Goal: Task Accomplishment & Management: Use online tool/utility

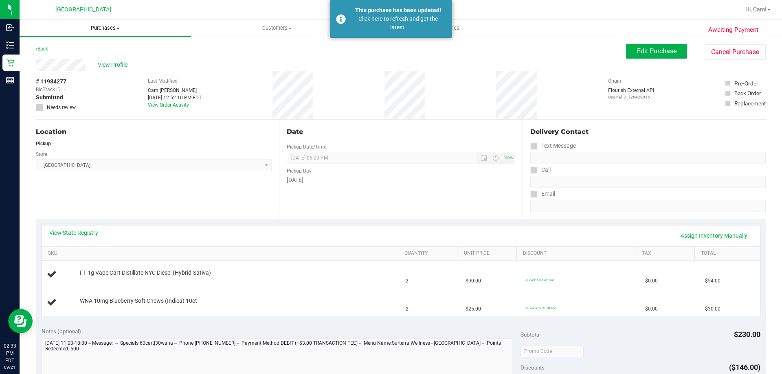
click at [139, 30] on span "Purchases" at bounding box center [105, 27] width 171 height 7
click at [52, 57] on span "Fulfillment" at bounding box center [45, 58] width 50 height 7
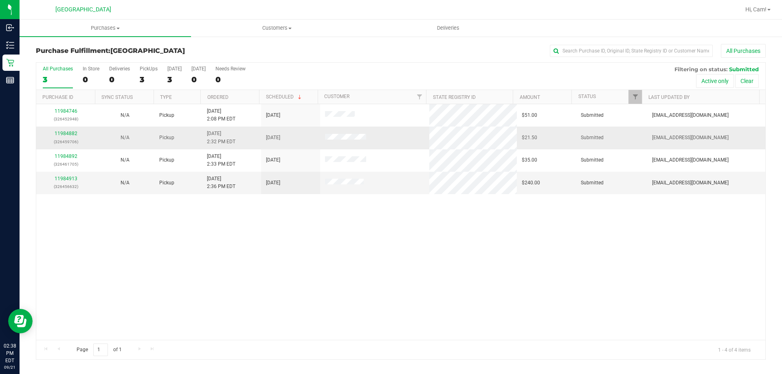
click at [69, 130] on div "11984882 (326459706)" at bounding box center [65, 137] width 49 height 15
click at [70, 132] on link "11984882" at bounding box center [66, 134] width 23 height 6
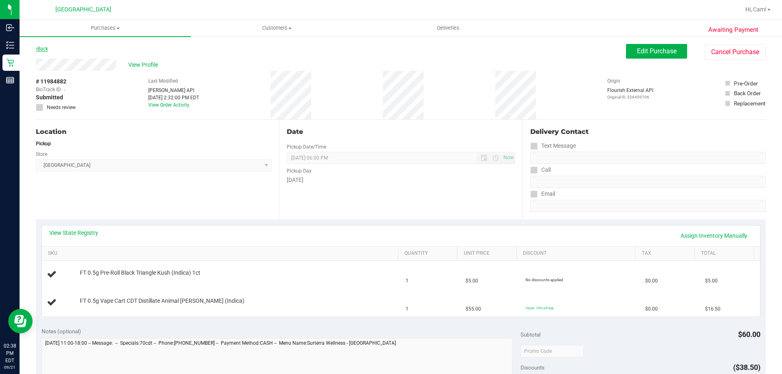
click at [46, 46] on link "Back" at bounding box center [42, 49] width 12 height 6
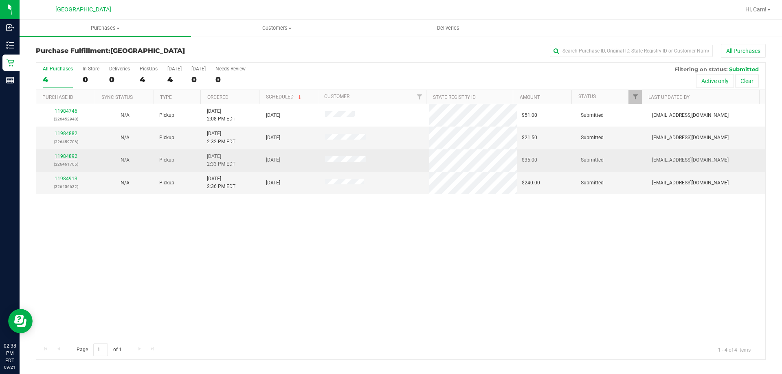
click at [64, 156] on link "11984892" at bounding box center [66, 156] width 23 height 6
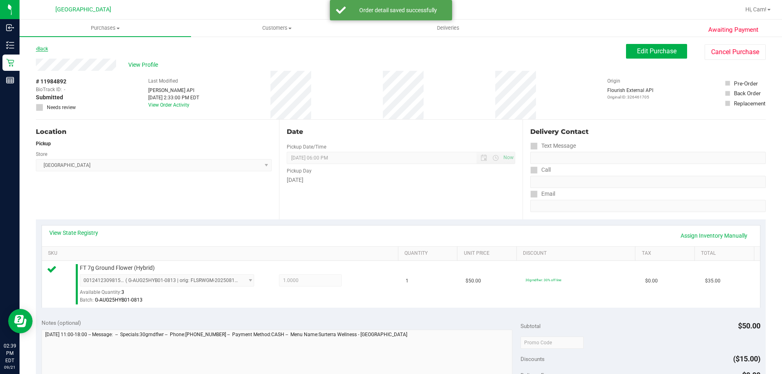
click at [44, 48] on link "Back" at bounding box center [42, 49] width 12 height 6
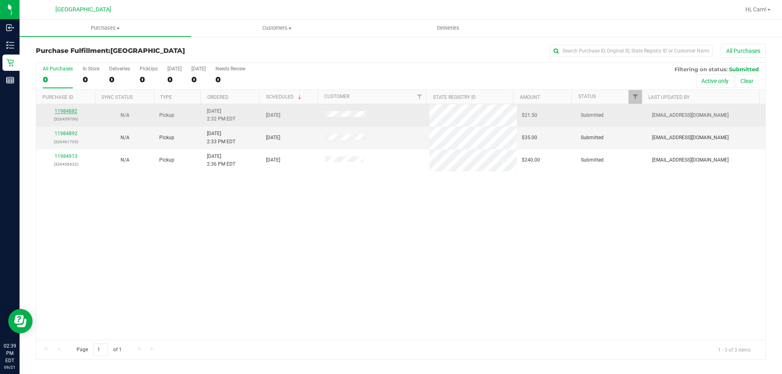
click at [66, 112] on link "11984882" at bounding box center [66, 111] width 23 height 6
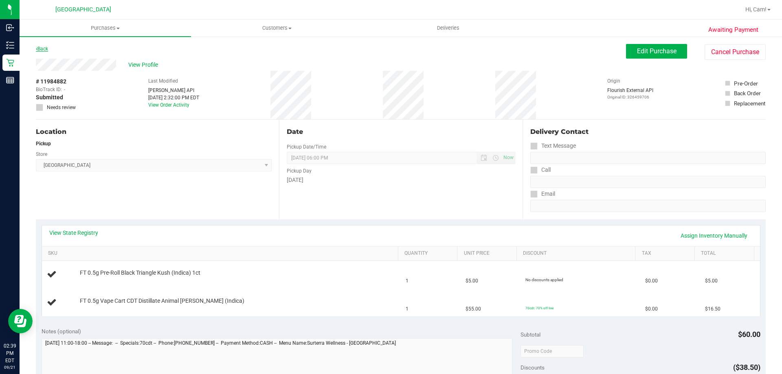
click at [45, 48] on link "Back" at bounding box center [42, 49] width 12 height 6
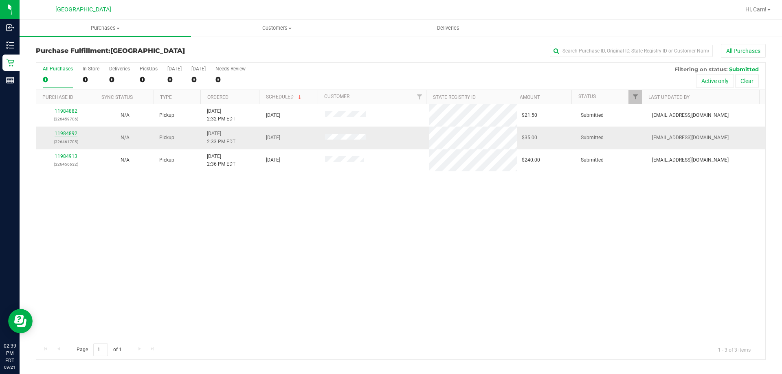
click at [76, 135] on link "11984892" at bounding box center [66, 134] width 23 height 6
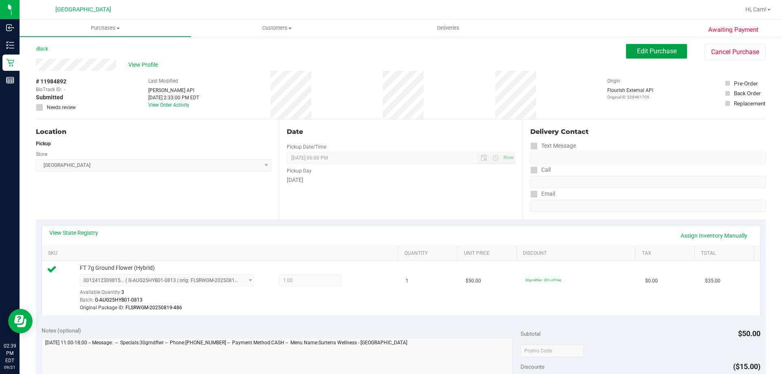
click at [644, 50] on span "Edit Purchase" at bounding box center [656, 51] width 39 height 8
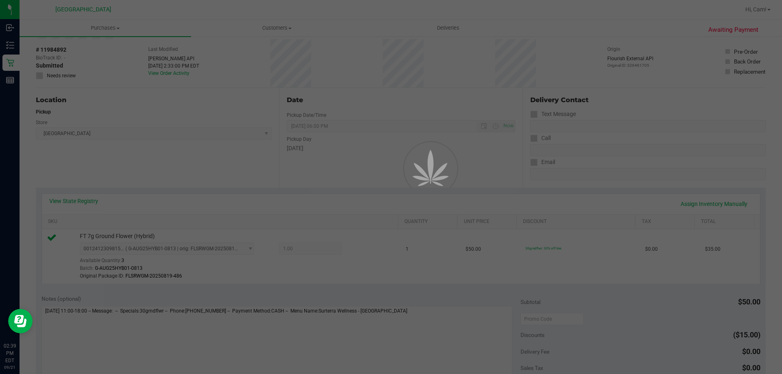
scroll to position [81, 0]
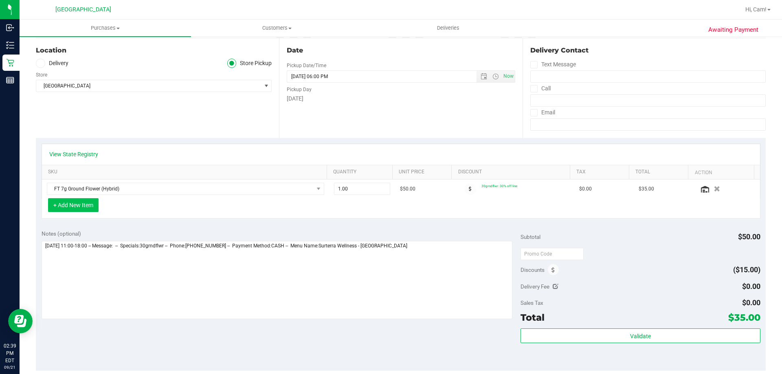
click at [64, 202] on button "+ Add New Item" at bounding box center [73, 205] width 50 height 14
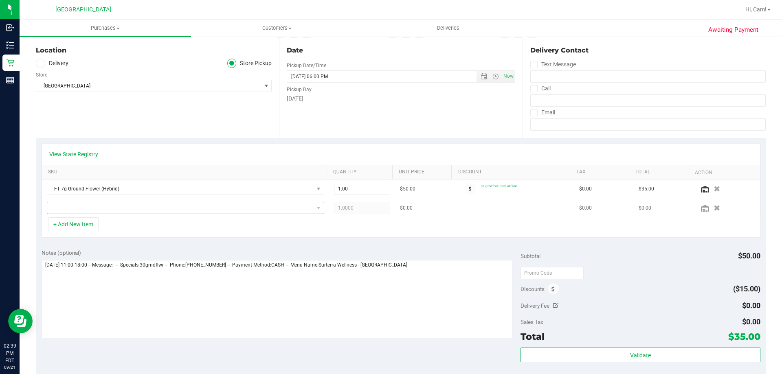
click at [99, 209] on span "NO DATA FOUND" at bounding box center [180, 207] width 266 height 11
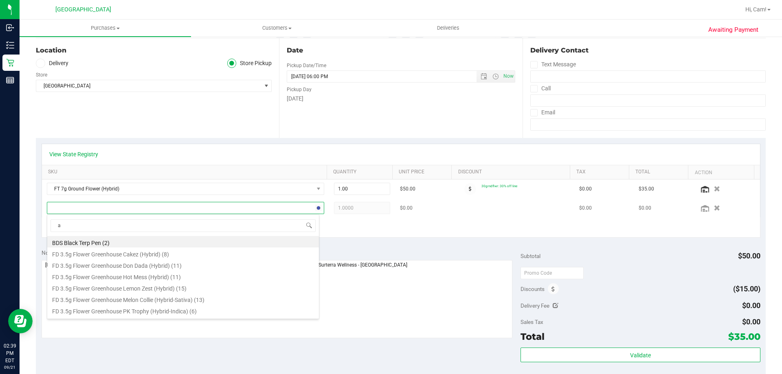
scroll to position [12, 270]
type input "aml"
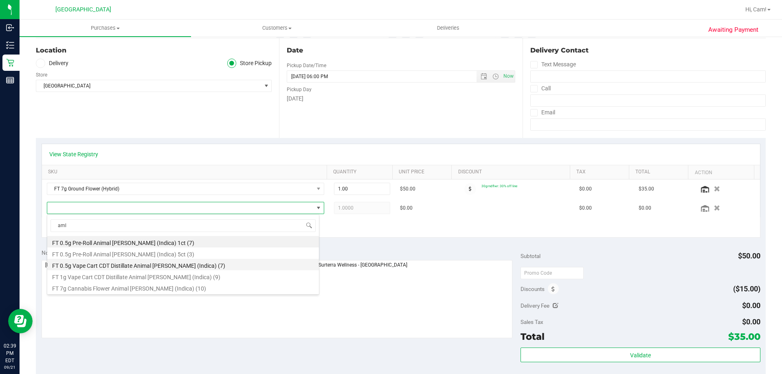
click at [167, 266] on li "FT 0.5g Vape Cart CDT Distillate Animal [PERSON_NAME] (Indica) (7)" at bounding box center [183, 264] width 272 height 11
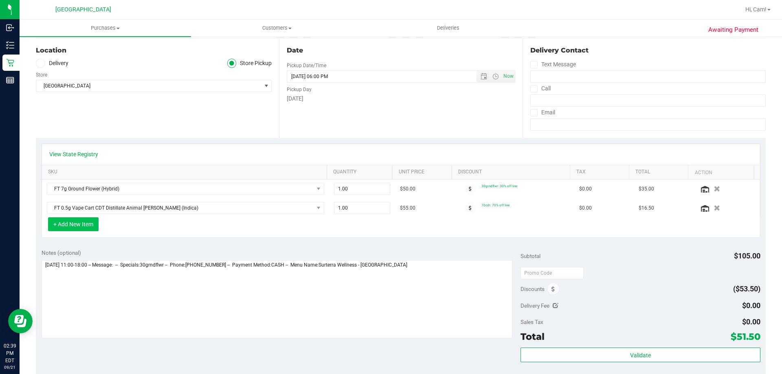
click at [84, 230] on button "+ Add New Item" at bounding box center [73, 224] width 50 height 14
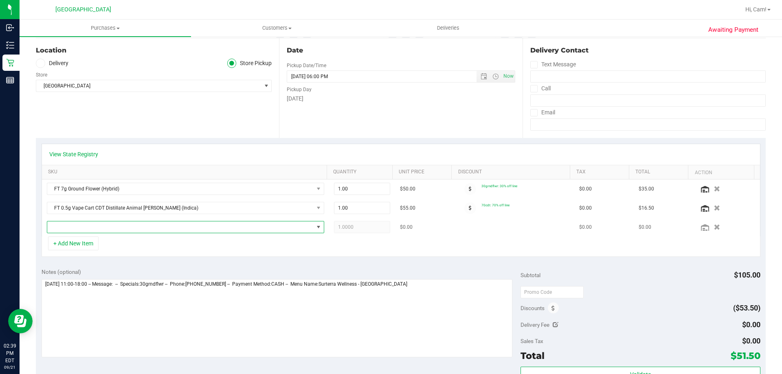
click at [83, 229] on span "NO DATA FOUND" at bounding box center [180, 226] width 266 height 11
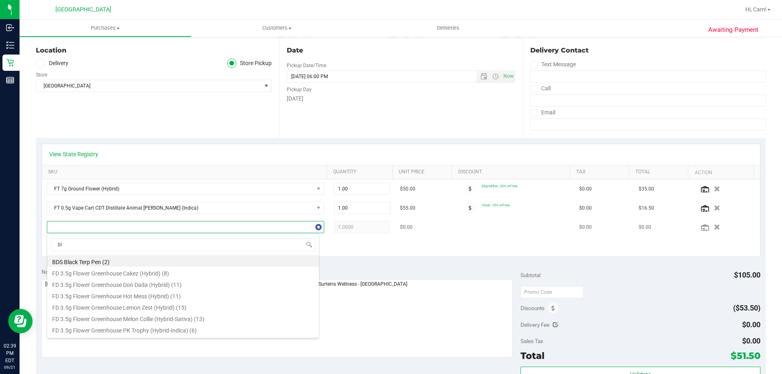
type input "blt"
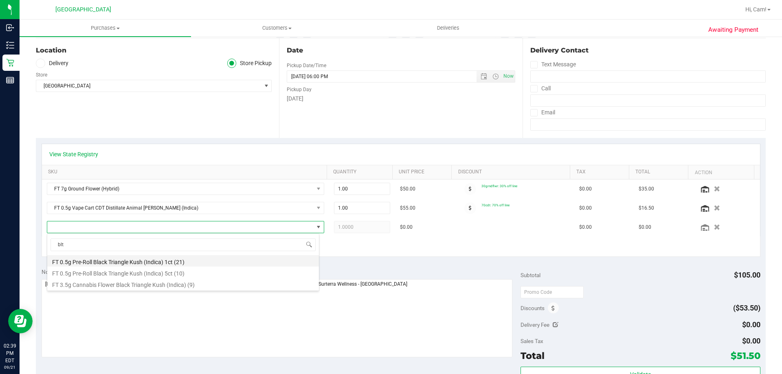
click at [151, 259] on li "FT 0.5g Pre-Roll Black Triangle Kush (Indica) 1ct (21)" at bounding box center [183, 260] width 272 height 11
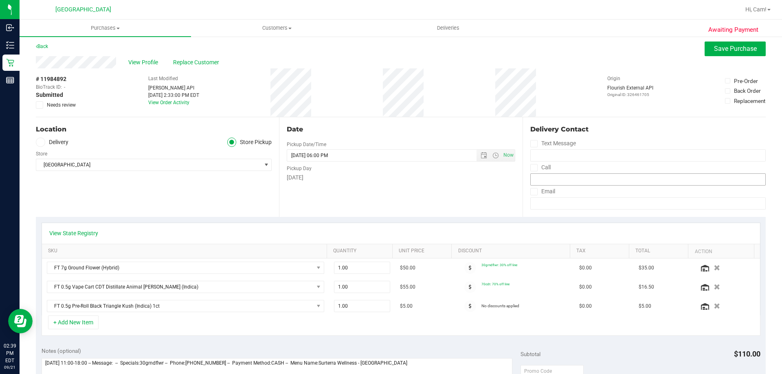
scroll to position [0, 0]
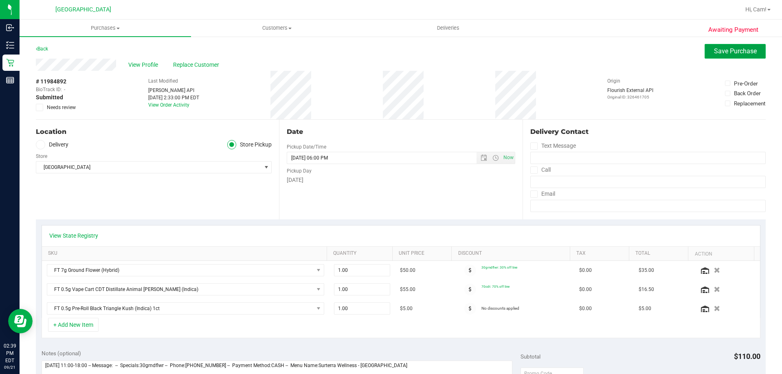
click at [729, 52] on span "Save Purchase" at bounding box center [735, 51] width 43 height 8
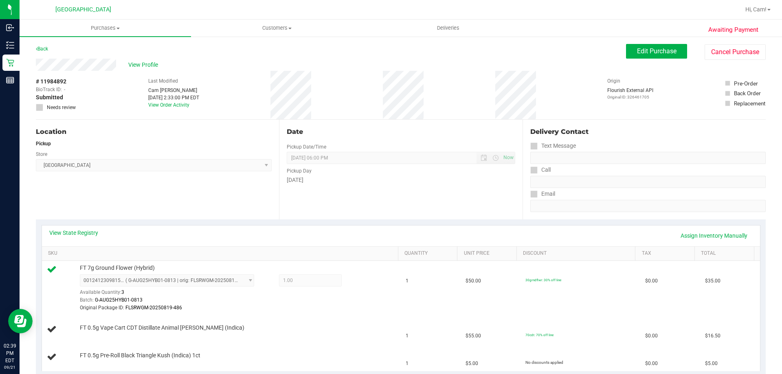
click at [47, 46] on div "Back" at bounding box center [42, 49] width 12 height 10
click at [45, 49] on link "Back" at bounding box center [42, 49] width 12 height 6
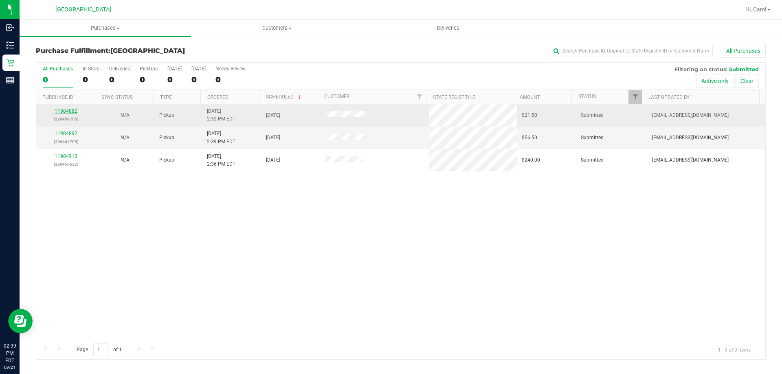
click at [55, 111] on link "11984882" at bounding box center [66, 111] width 23 height 6
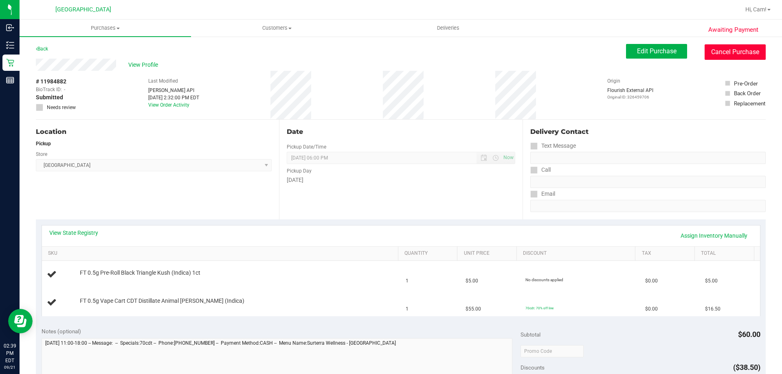
click at [716, 58] on button "Cancel Purchase" at bounding box center [734, 51] width 61 height 15
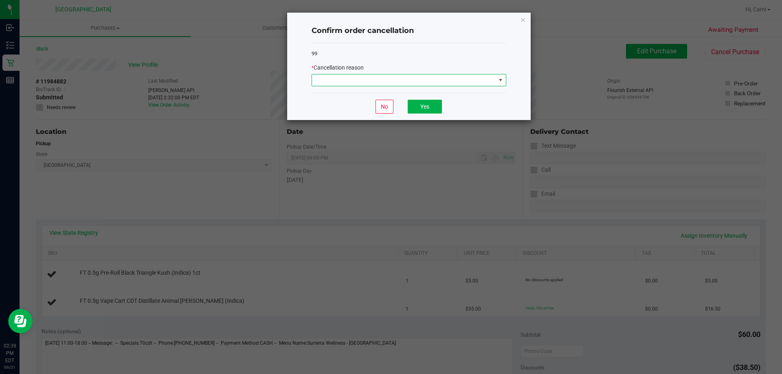
click at [367, 75] on span at bounding box center [404, 80] width 184 height 11
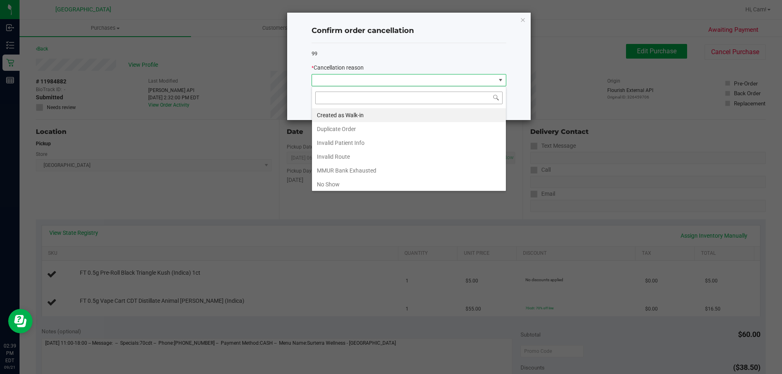
scroll to position [12, 195]
drag, startPoint x: 360, startPoint y: 131, endPoint x: 365, endPoint y: 129, distance: 4.9
click at [361, 131] on li "Duplicate Order" at bounding box center [409, 129] width 194 height 14
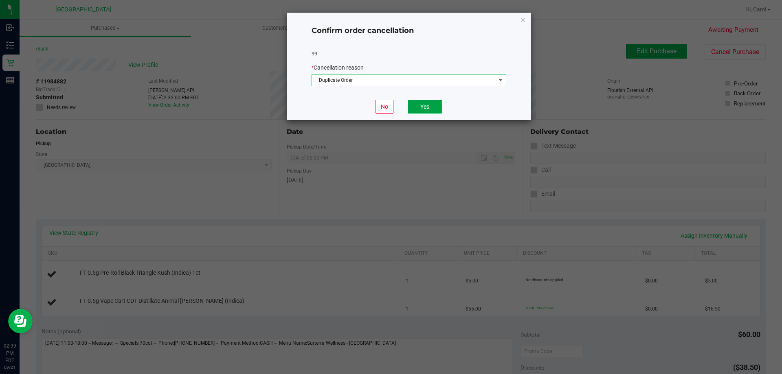
click at [425, 108] on button "Yes" at bounding box center [425, 107] width 34 height 14
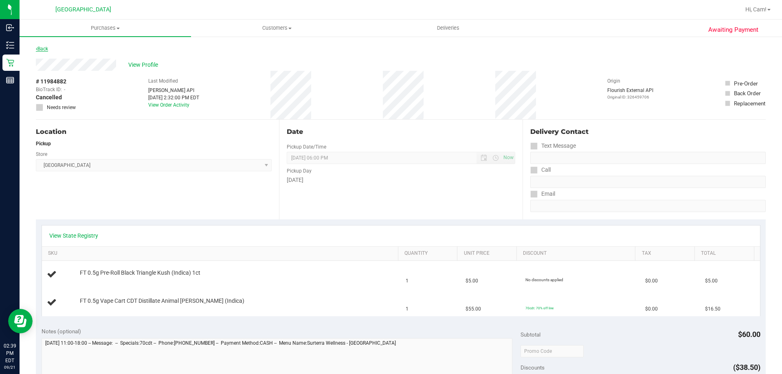
click at [44, 48] on link "Back" at bounding box center [42, 49] width 12 height 6
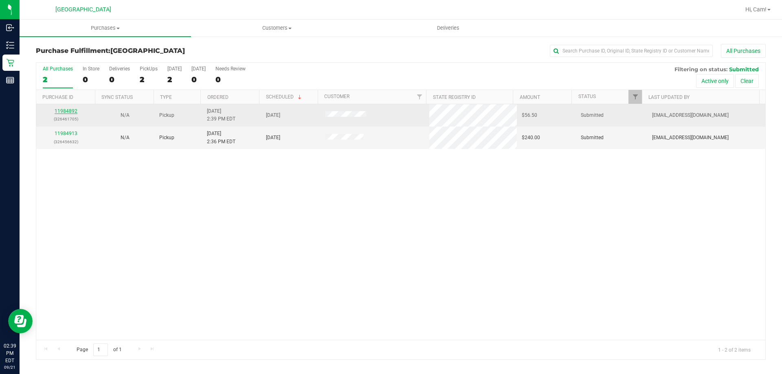
click at [75, 111] on link "11984892" at bounding box center [66, 111] width 23 height 6
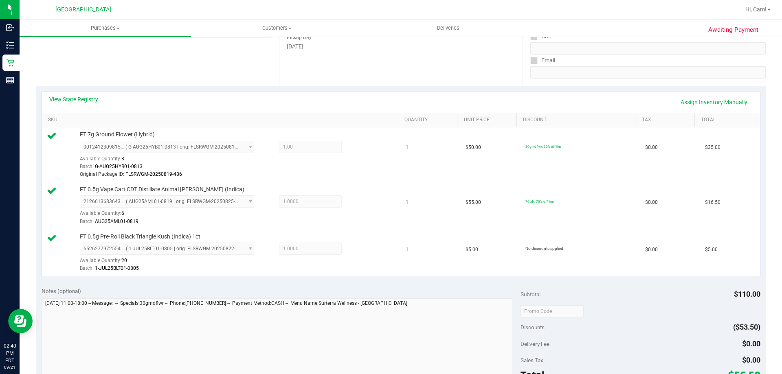
scroll to position [285, 0]
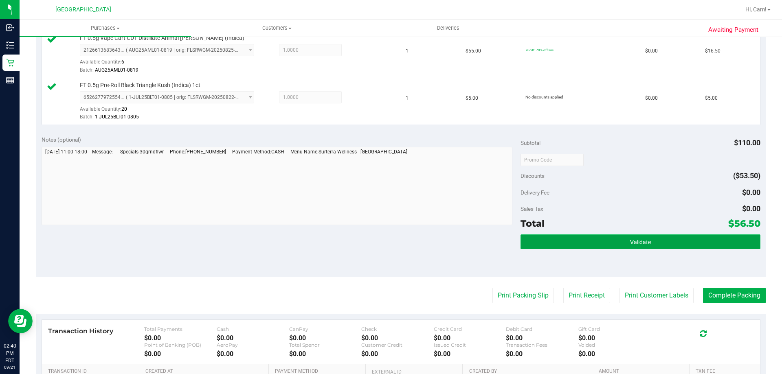
click at [572, 239] on button "Validate" at bounding box center [639, 241] width 239 height 15
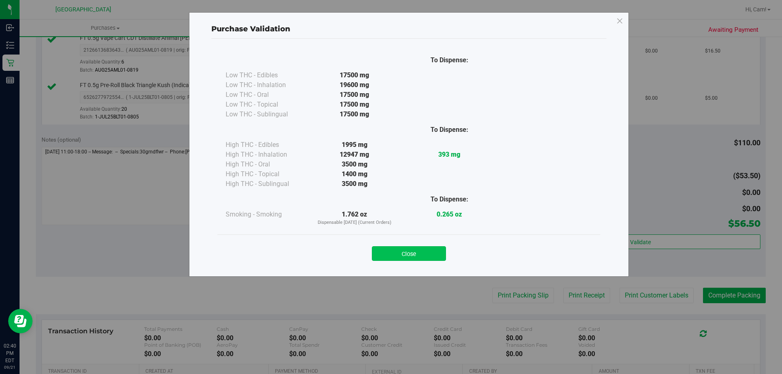
click at [396, 247] on button "Close" at bounding box center [409, 253] width 74 height 15
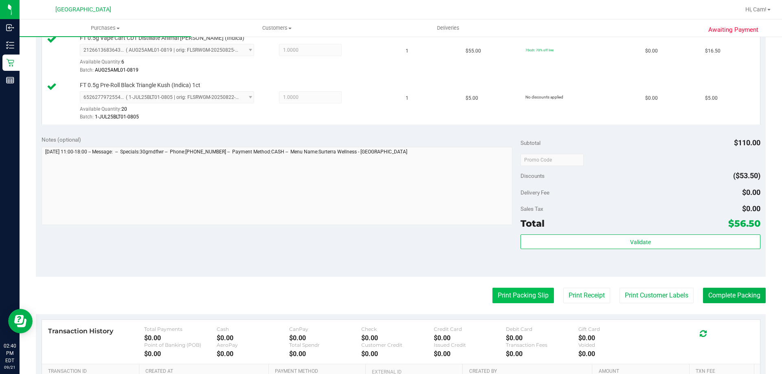
click at [517, 297] on button "Print Packing Slip" at bounding box center [522, 295] width 61 height 15
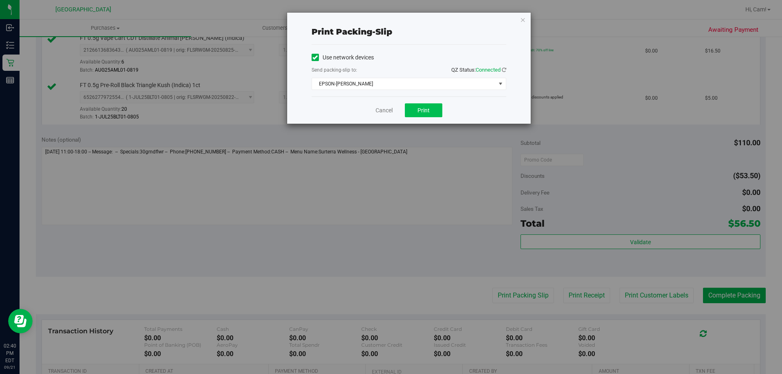
click at [420, 117] on div "Cancel Print" at bounding box center [408, 109] width 195 height 27
click at [422, 112] on span "Print" at bounding box center [423, 110] width 12 height 7
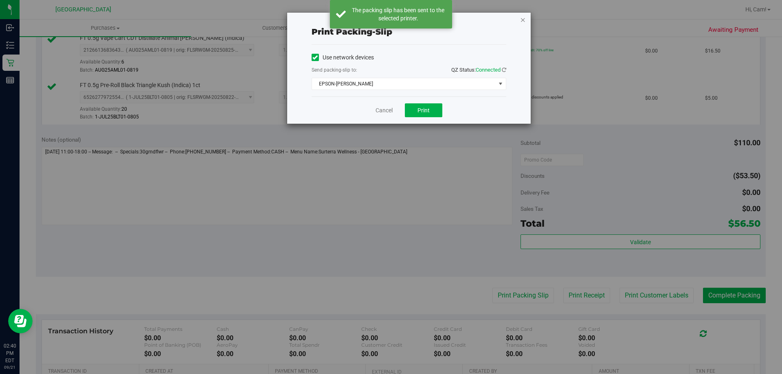
click at [522, 18] on icon "button" at bounding box center [523, 20] width 6 height 10
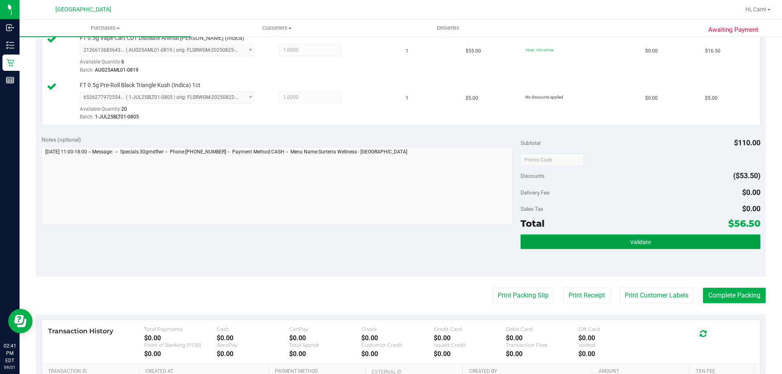
click at [558, 237] on button "Validate" at bounding box center [639, 241] width 239 height 15
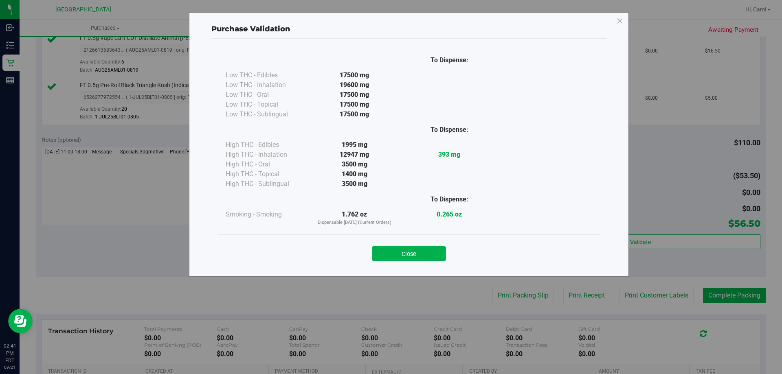
drag, startPoint x: 408, startPoint y: 252, endPoint x: 634, endPoint y: 266, distance: 227.2
click at [408, 253] on button "Close" at bounding box center [409, 253] width 74 height 15
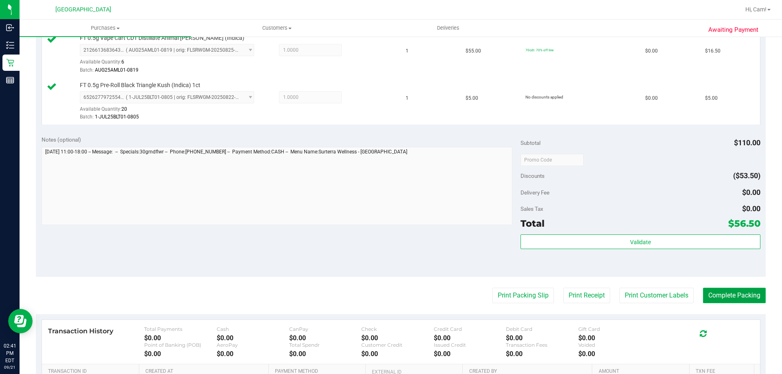
click at [745, 296] on button "Complete Packing" at bounding box center [734, 295] width 63 height 15
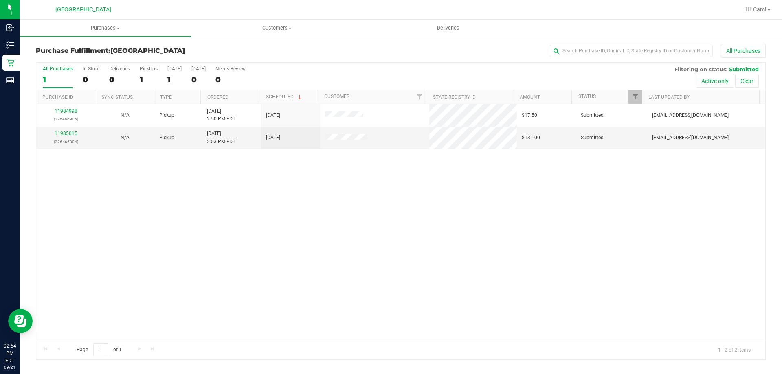
click at [278, 257] on div "11984998 (326466906) N/A Pickup [DATE] 2:50 PM EDT 9/21/2025 $17.50 Submitted […" at bounding box center [400, 222] width 729 height 236
click at [62, 136] on link "11985015" at bounding box center [66, 134] width 23 height 6
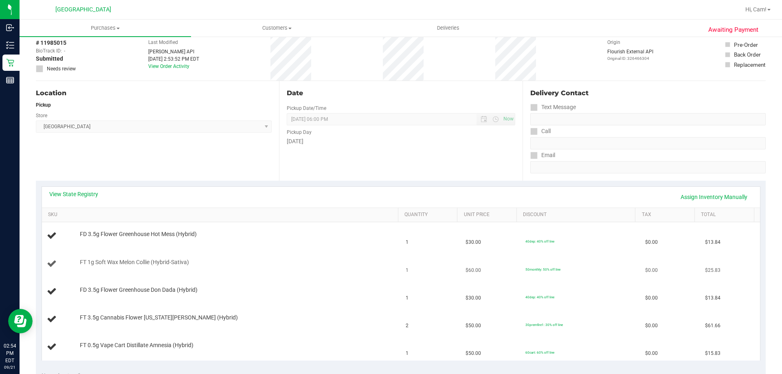
scroll to position [81, 0]
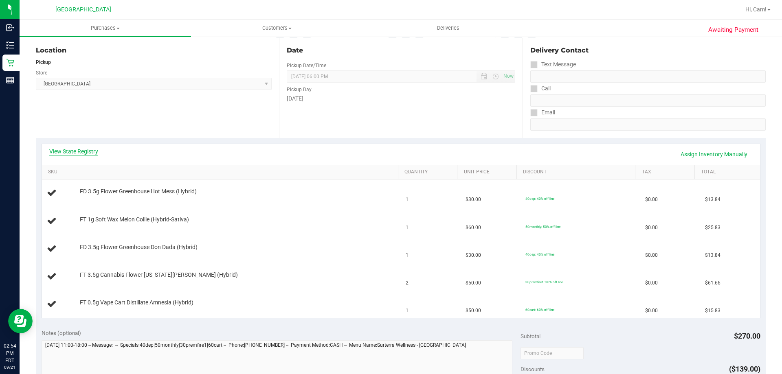
click at [91, 150] on link "View State Registry" at bounding box center [73, 151] width 49 height 8
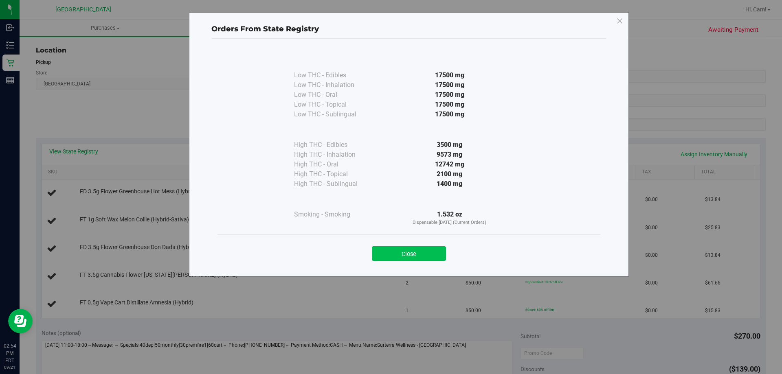
click at [423, 248] on button "Close" at bounding box center [409, 253] width 74 height 15
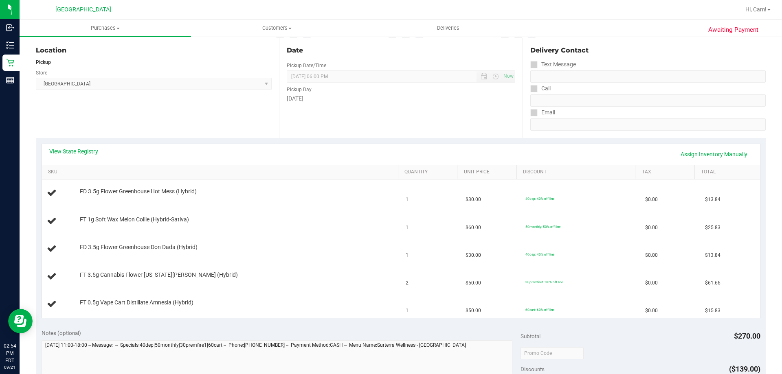
click at [101, 152] on div "View State Registry Assign Inventory Manually" at bounding box center [400, 154] width 703 height 14
click at [93, 153] on link "View State Registry" at bounding box center [73, 151] width 49 height 8
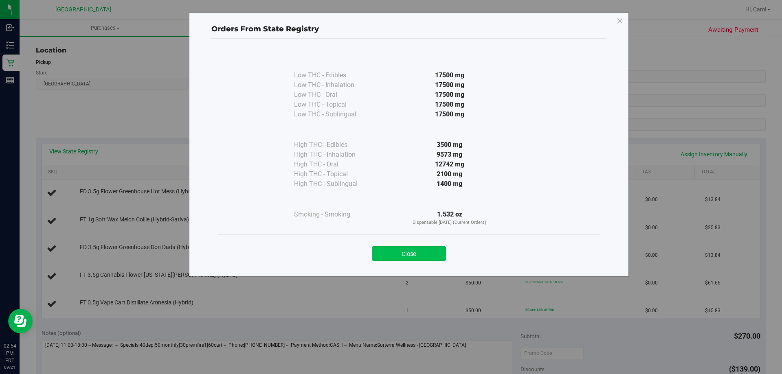
click at [426, 252] on button "Close" at bounding box center [409, 253] width 74 height 15
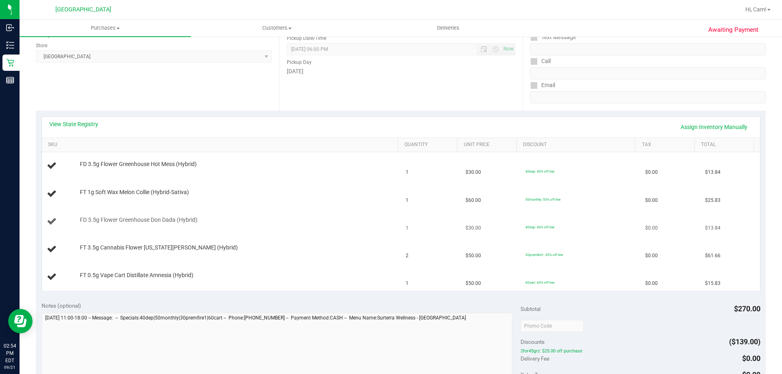
scroll to position [122, 0]
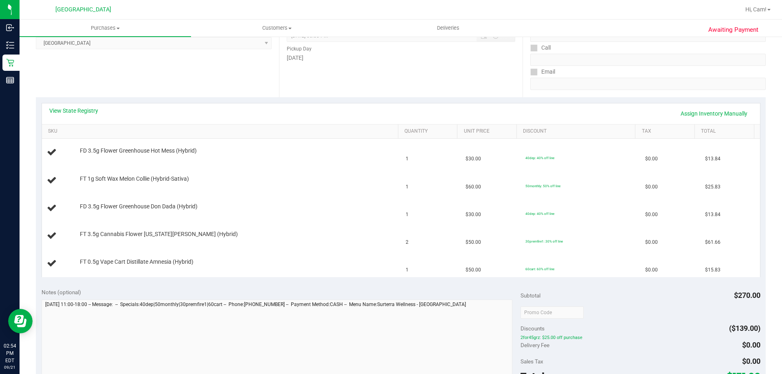
click at [83, 115] on div "View State Registry Assign Inventory Manually" at bounding box center [400, 114] width 703 height 14
click at [83, 112] on link "View State Registry" at bounding box center [73, 111] width 49 height 8
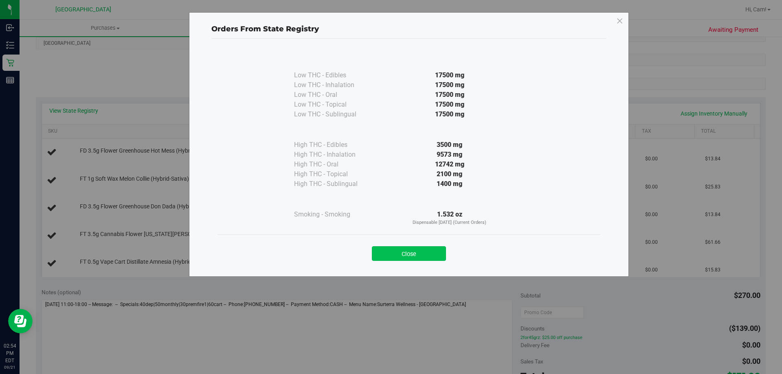
click at [403, 251] on button "Close" at bounding box center [409, 253] width 74 height 15
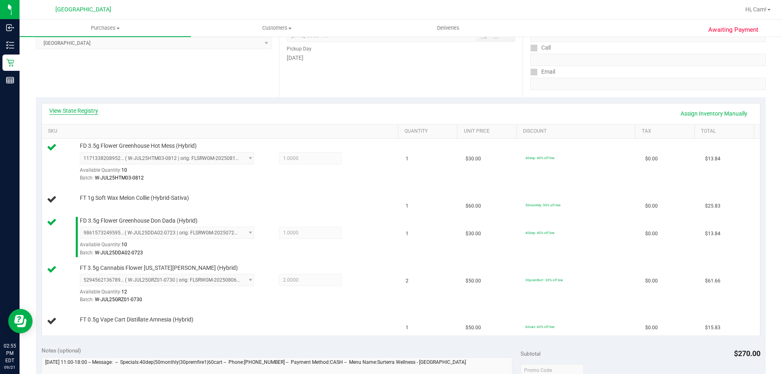
click at [77, 110] on link "View State Registry" at bounding box center [73, 111] width 49 height 8
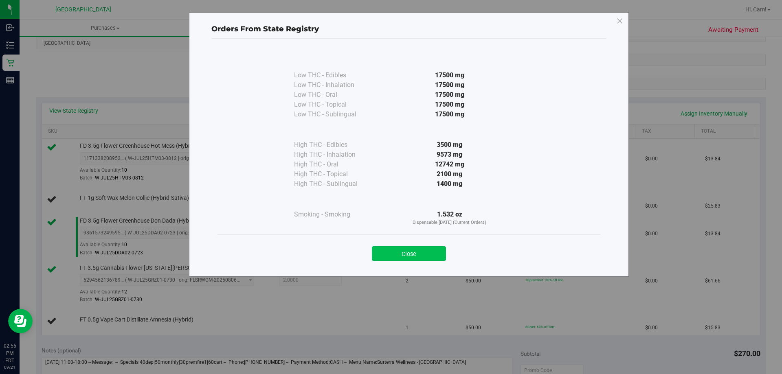
click at [419, 247] on button "Close" at bounding box center [409, 253] width 74 height 15
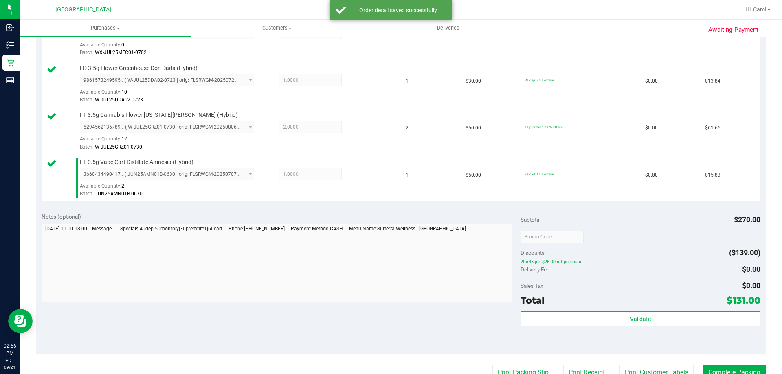
scroll to position [326, 0]
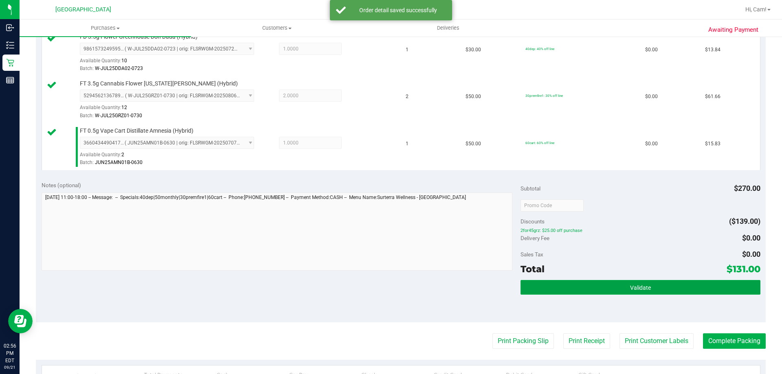
drag, startPoint x: 594, startPoint y: 287, endPoint x: 598, endPoint y: 280, distance: 8.7
click at [596, 286] on button "Validate" at bounding box center [639, 287] width 239 height 15
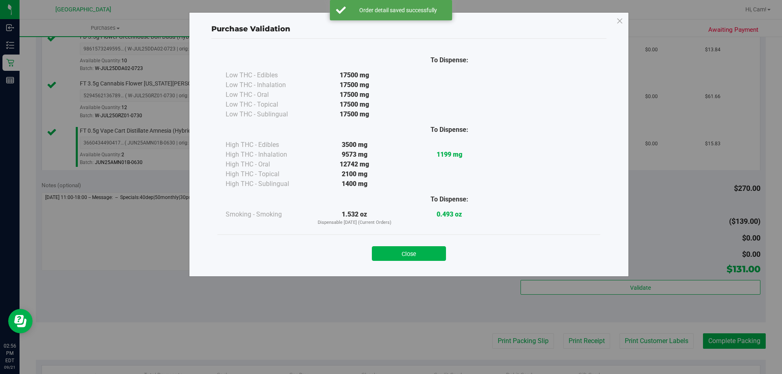
drag, startPoint x: 407, startPoint y: 253, endPoint x: 502, endPoint y: 271, distance: 96.9
click at [422, 254] on button "Close" at bounding box center [409, 253] width 74 height 15
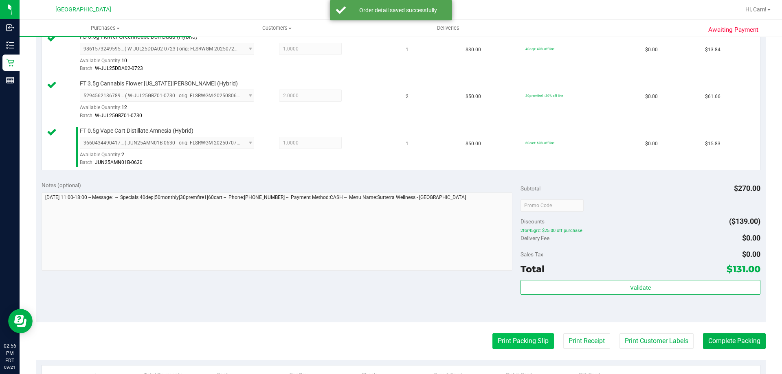
click at [531, 336] on button "Print Packing Slip" at bounding box center [522, 340] width 61 height 15
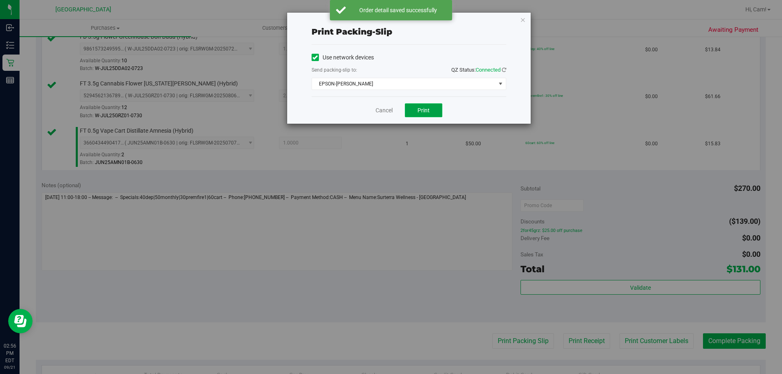
click at [429, 109] on button "Print" at bounding box center [423, 110] width 37 height 14
click at [522, 21] on icon "button" at bounding box center [523, 20] width 6 height 10
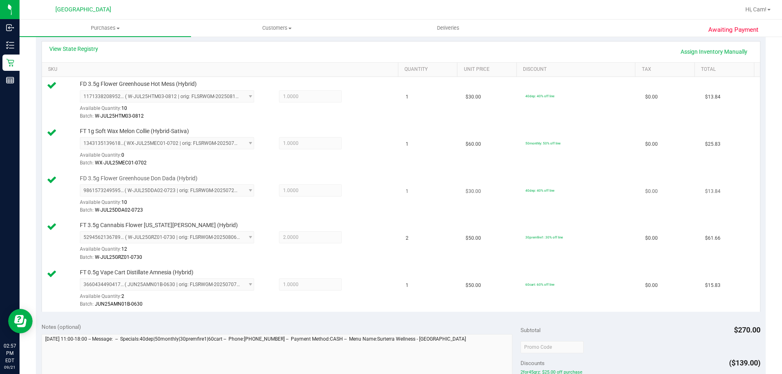
scroll to position [285, 0]
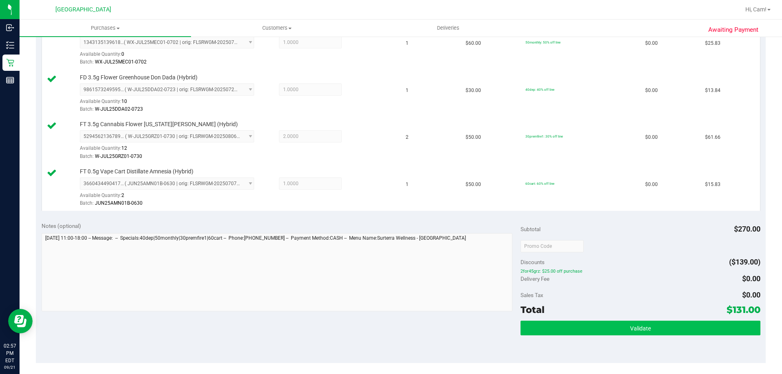
drag, startPoint x: 608, startPoint y: 315, endPoint x: 609, endPoint y: 326, distance: 11.4
click at [609, 315] on div "Total $131.00" at bounding box center [639, 309] width 239 height 15
drag, startPoint x: 609, startPoint y: 327, endPoint x: 550, endPoint y: 314, distance: 60.5
click at [610, 327] on button "Validate" at bounding box center [639, 328] width 239 height 15
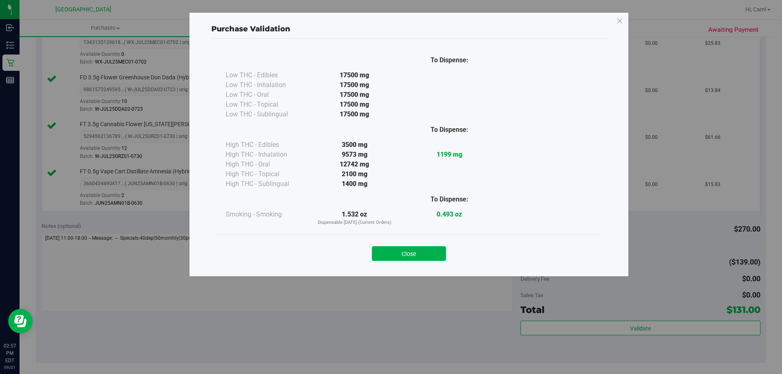
drag, startPoint x: 410, startPoint y: 250, endPoint x: 530, endPoint y: 246, distance: 119.8
click at [412, 250] on button "Close" at bounding box center [409, 253] width 74 height 15
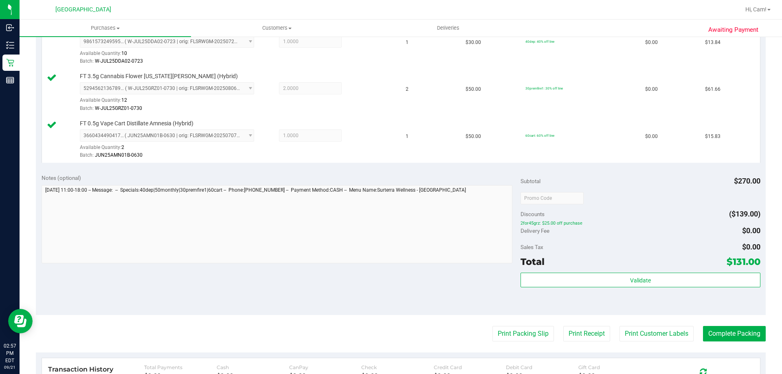
scroll to position [407, 0]
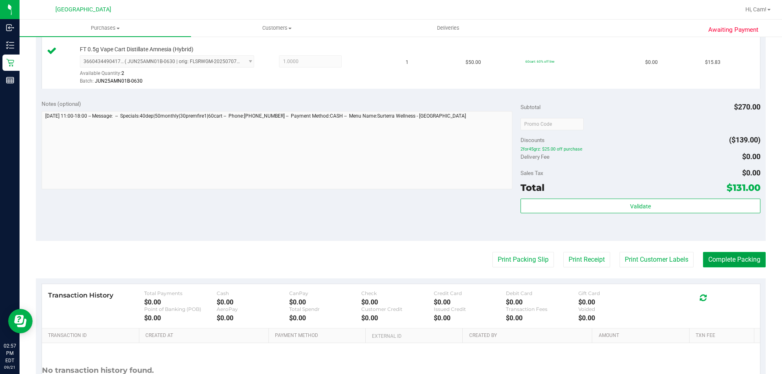
click at [711, 253] on button "Complete Packing" at bounding box center [734, 259] width 63 height 15
